Goal: Ask a question: Seek information or help from site administrators or community

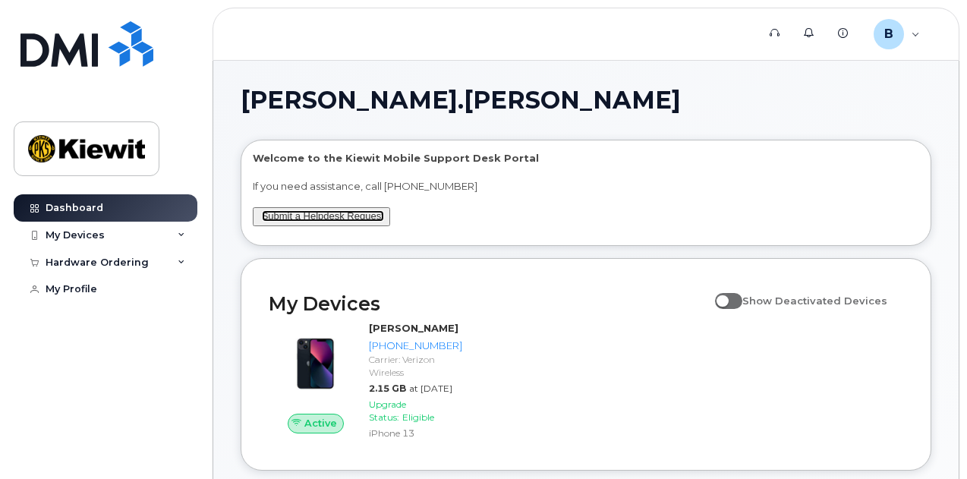
click at [302, 215] on link "Submit a Helpdesk Request" at bounding box center [323, 215] width 122 height 11
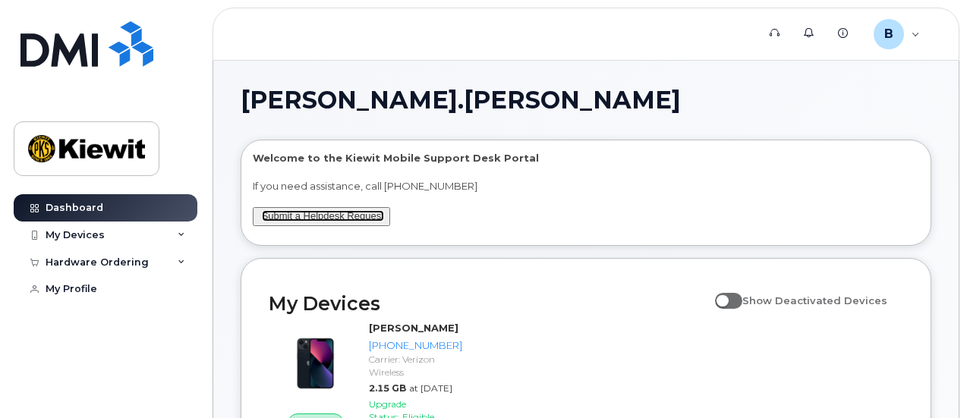
click at [320, 217] on link "Submit a Helpdesk Request" at bounding box center [323, 215] width 122 height 11
